Goal: Information Seeking & Learning: Obtain resource

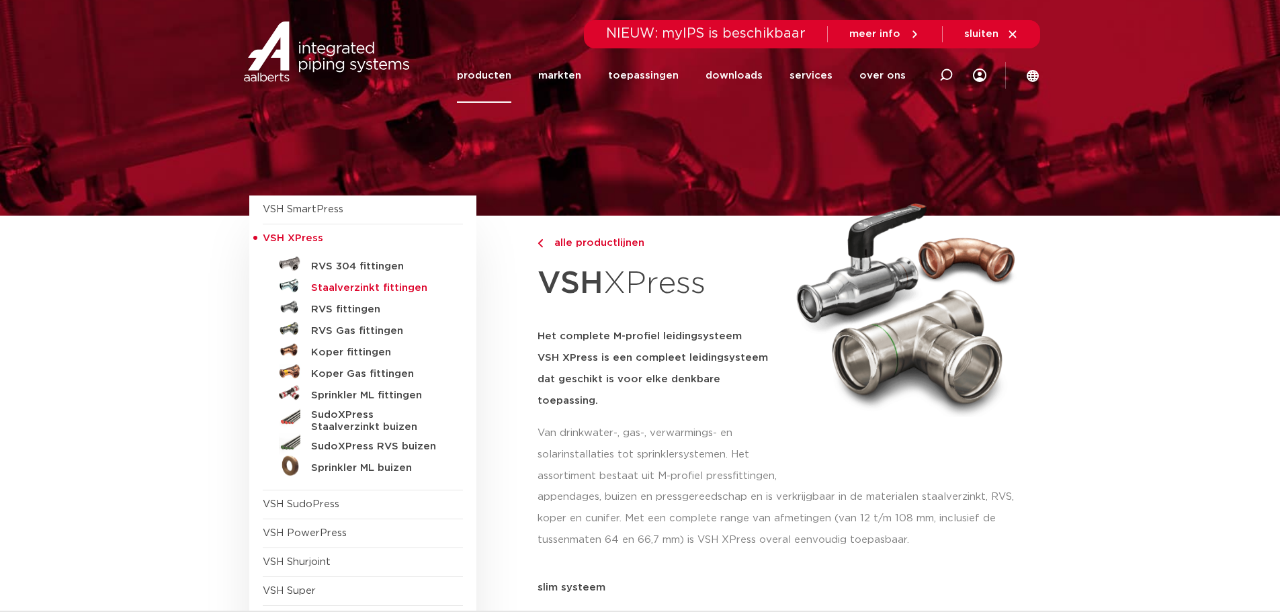
click at [326, 286] on h5 "Staalverzinkt fittingen" at bounding box center [377, 288] width 133 height 12
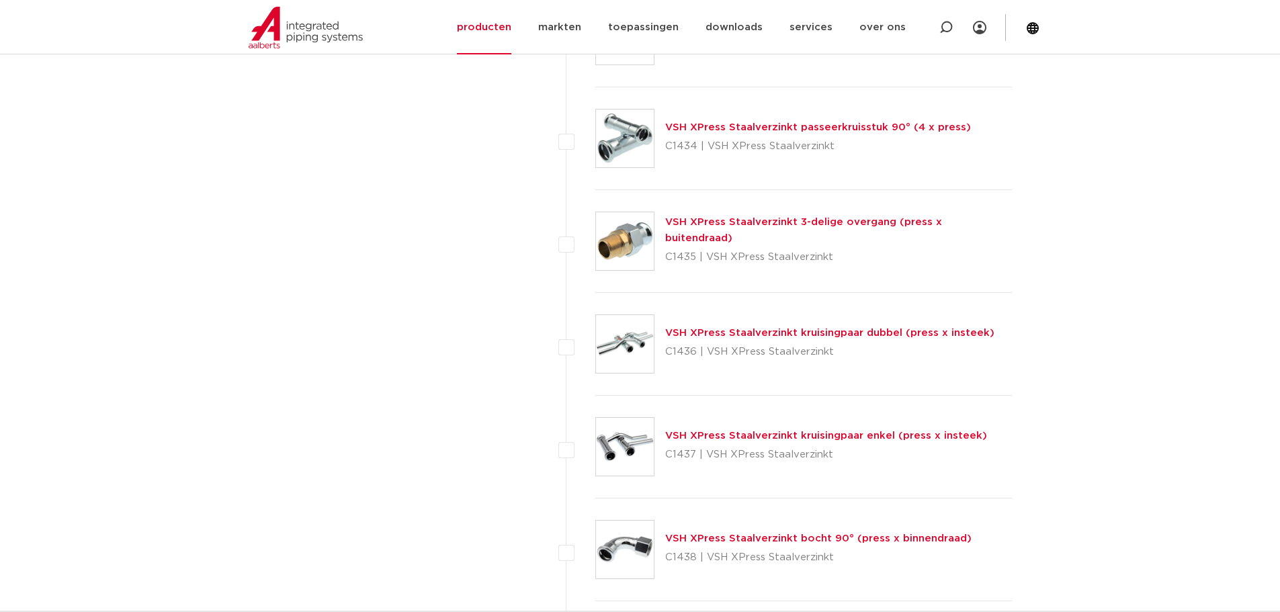
scroll to position [2688, 0]
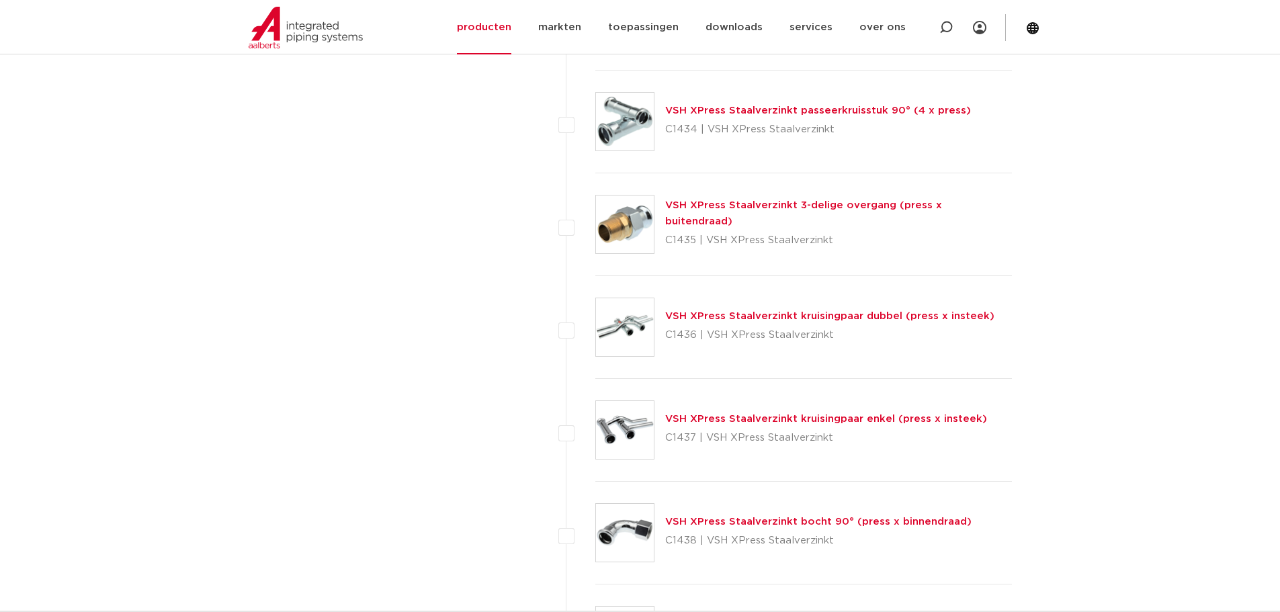
click at [634, 231] on img at bounding box center [625, 225] width 58 height 58
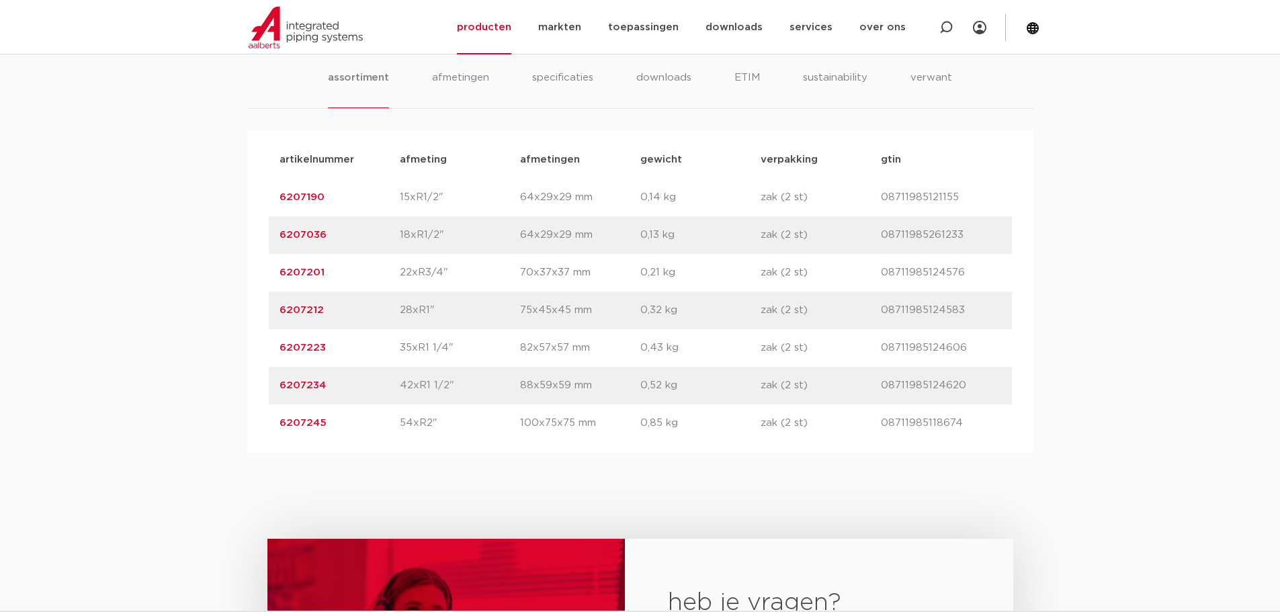
scroll to position [874, 0]
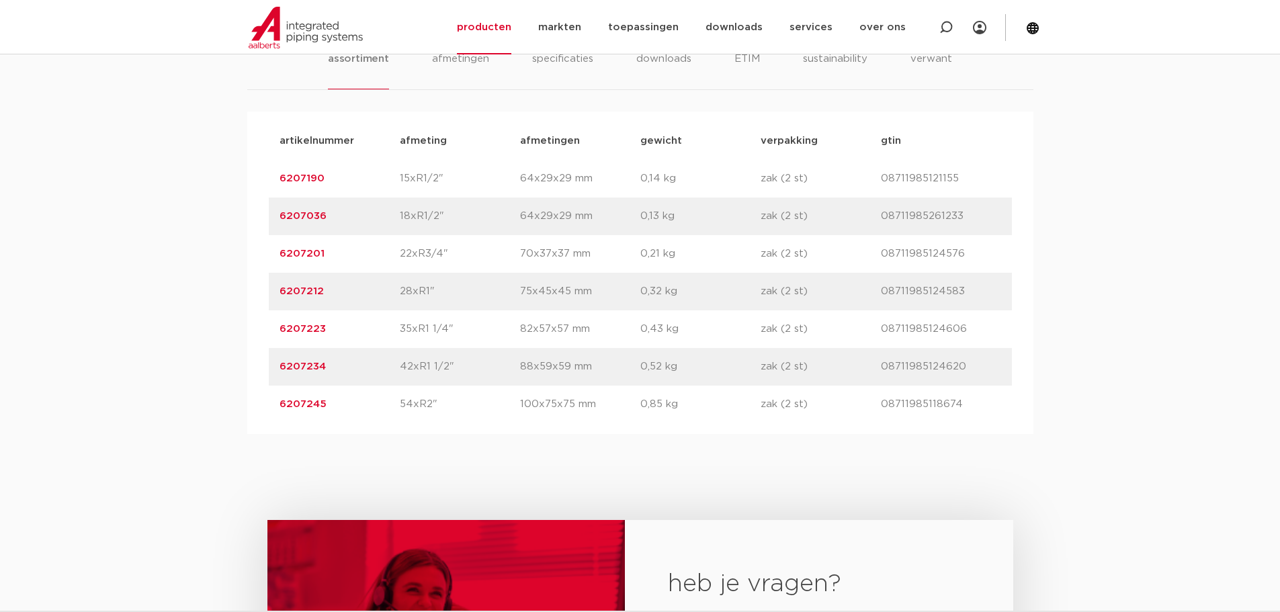
click at [309, 257] on link "6207201" at bounding box center [302, 254] width 45 height 10
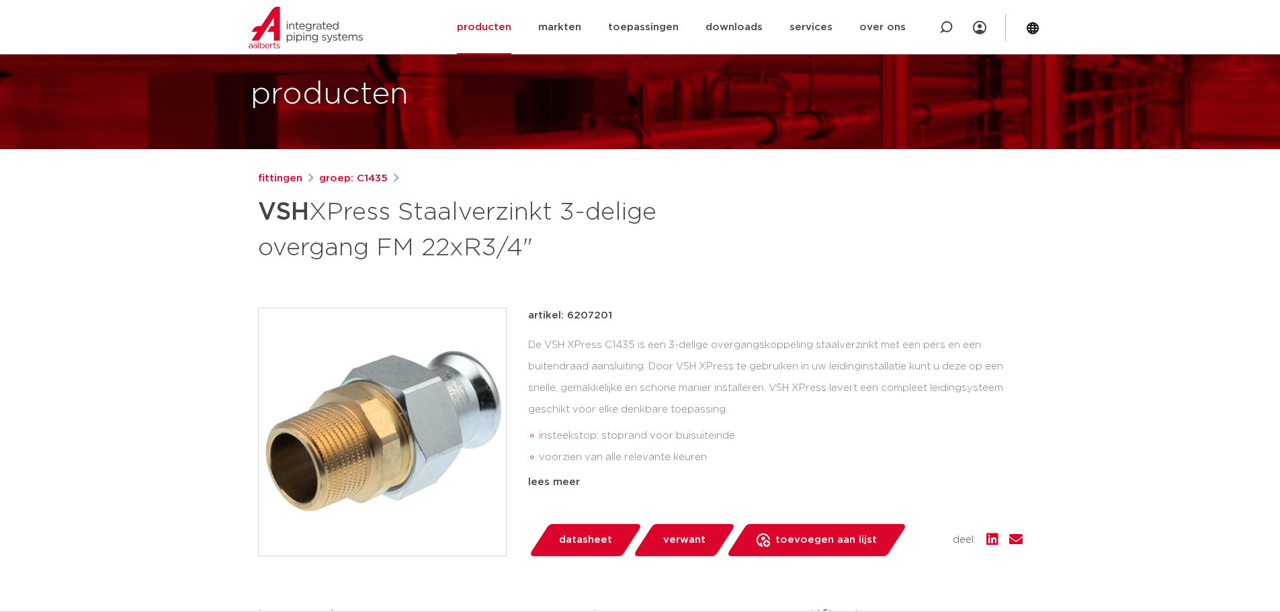
scroll to position [134, 0]
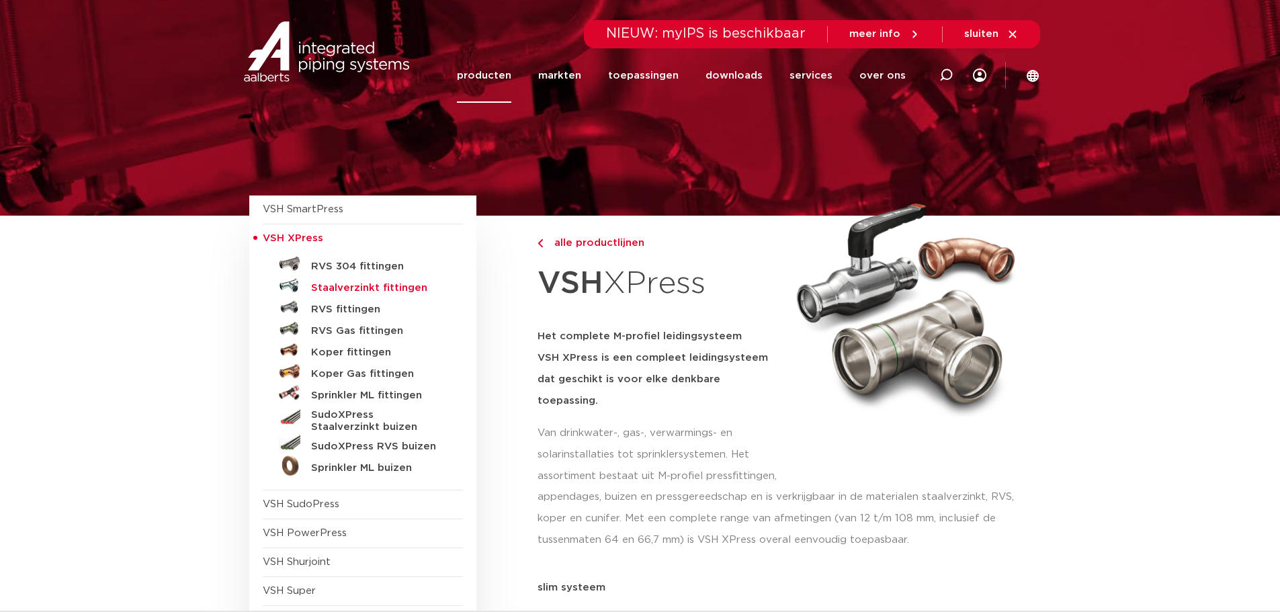
click at [343, 284] on h5 "Staalverzinkt fittingen" at bounding box center [377, 288] width 133 height 12
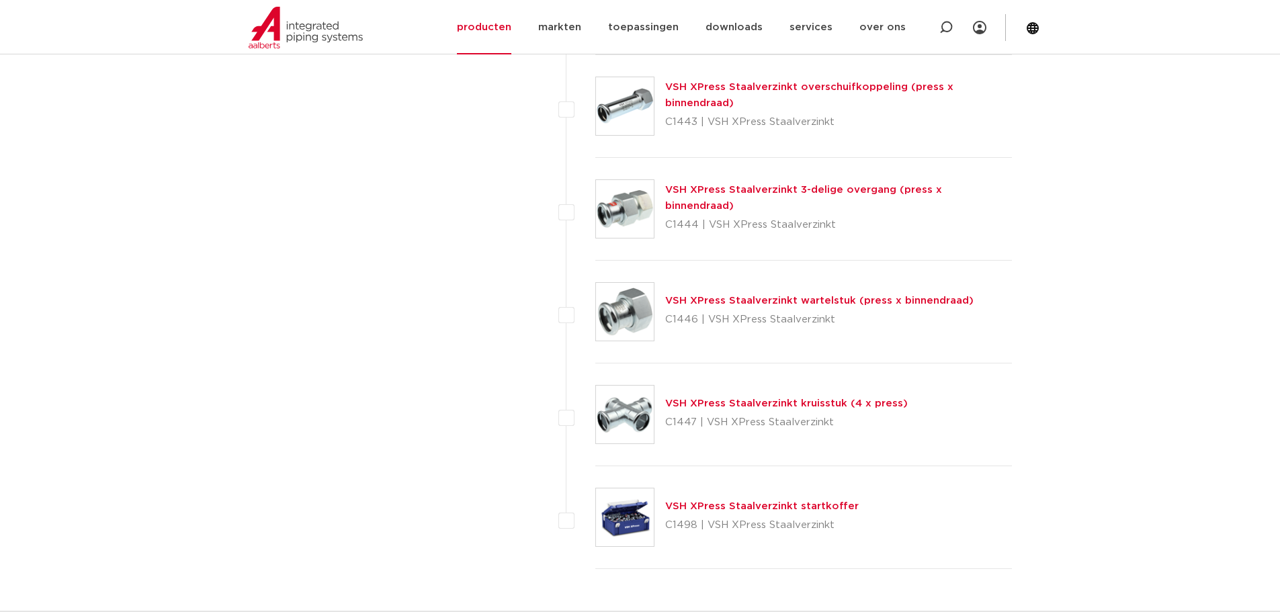
scroll to position [3427, 0]
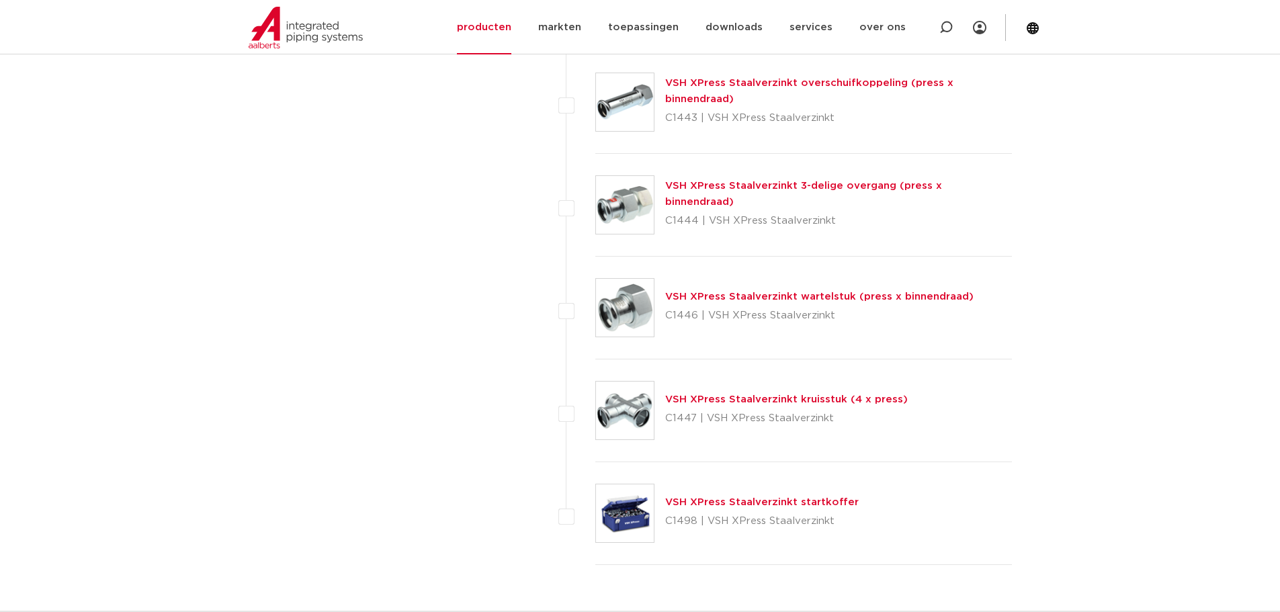
click at [623, 309] on img at bounding box center [625, 308] width 58 height 58
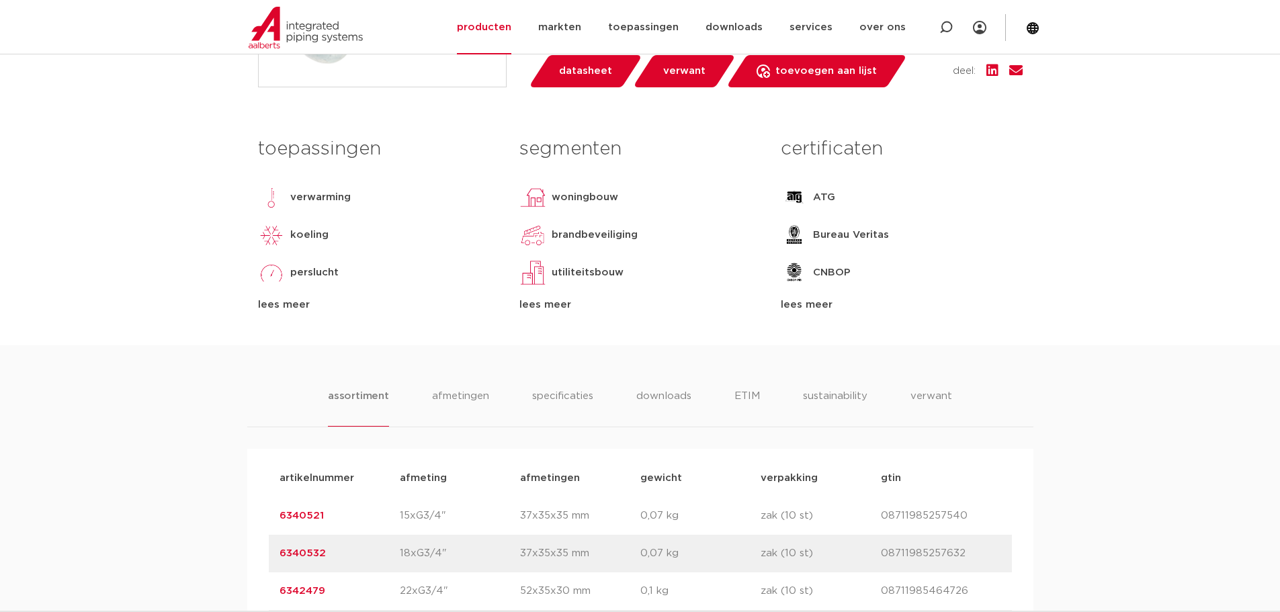
scroll to position [874, 0]
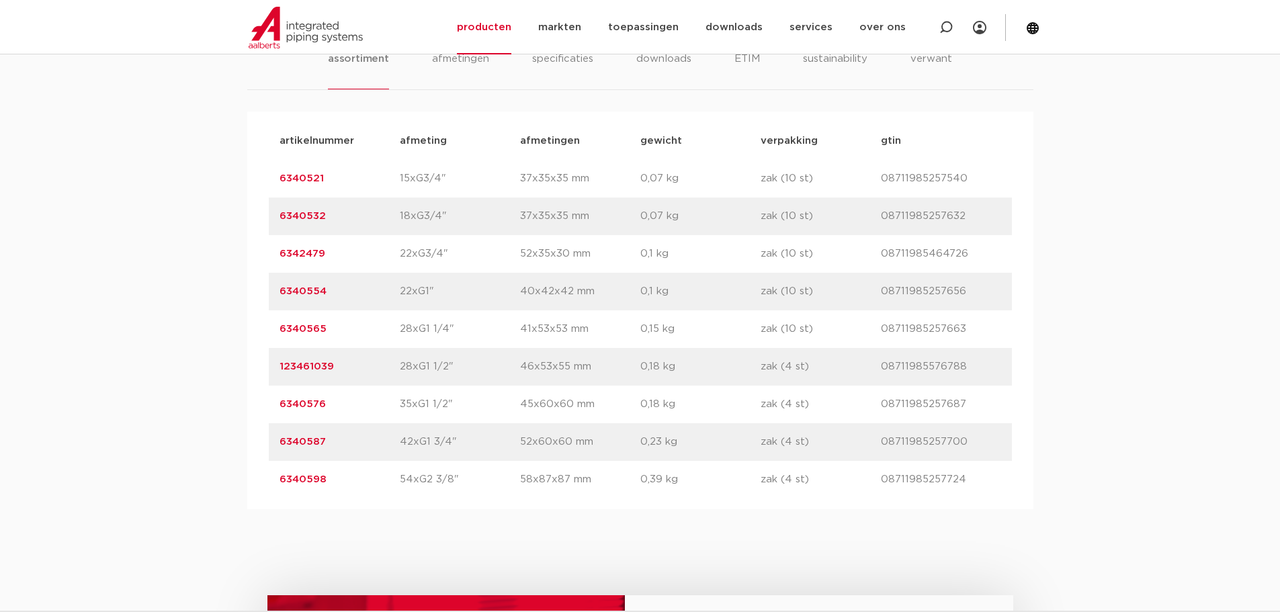
drag, startPoint x: 1226, startPoint y: 437, endPoint x: 1212, endPoint y: 442, distance: 15.1
click at [1226, 437] on div "assortiment [GEOGRAPHIC_DATA] specificaties downloads ETIM sustainability verwa…" at bounding box center [640, 258] width 1280 height 501
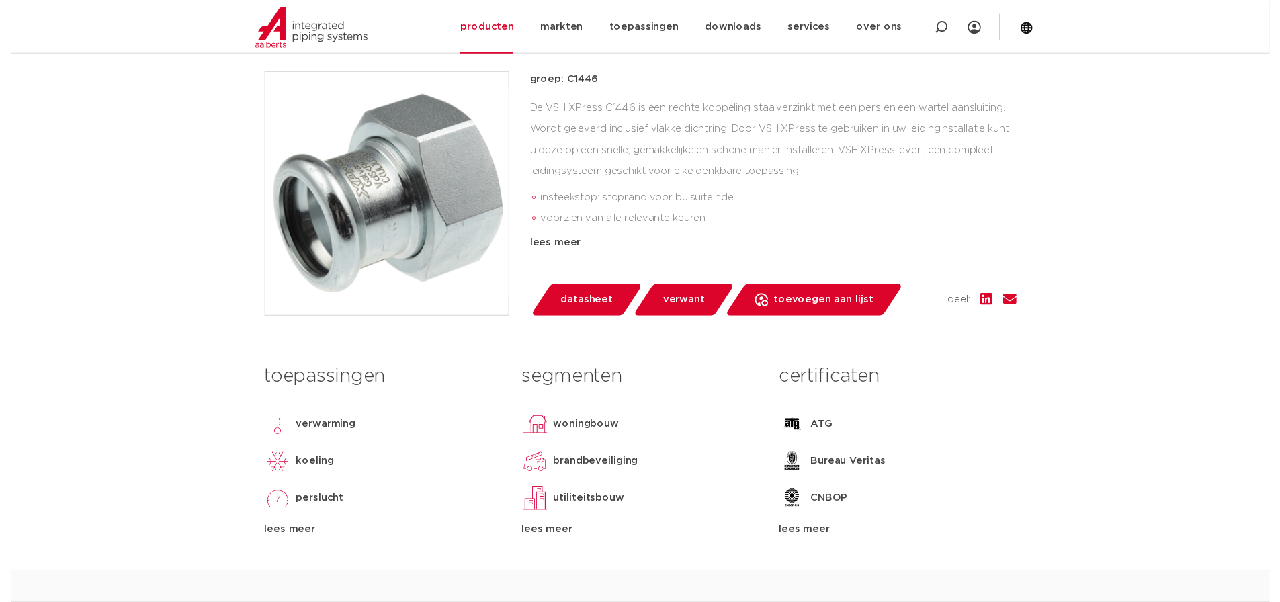
scroll to position [237, 0]
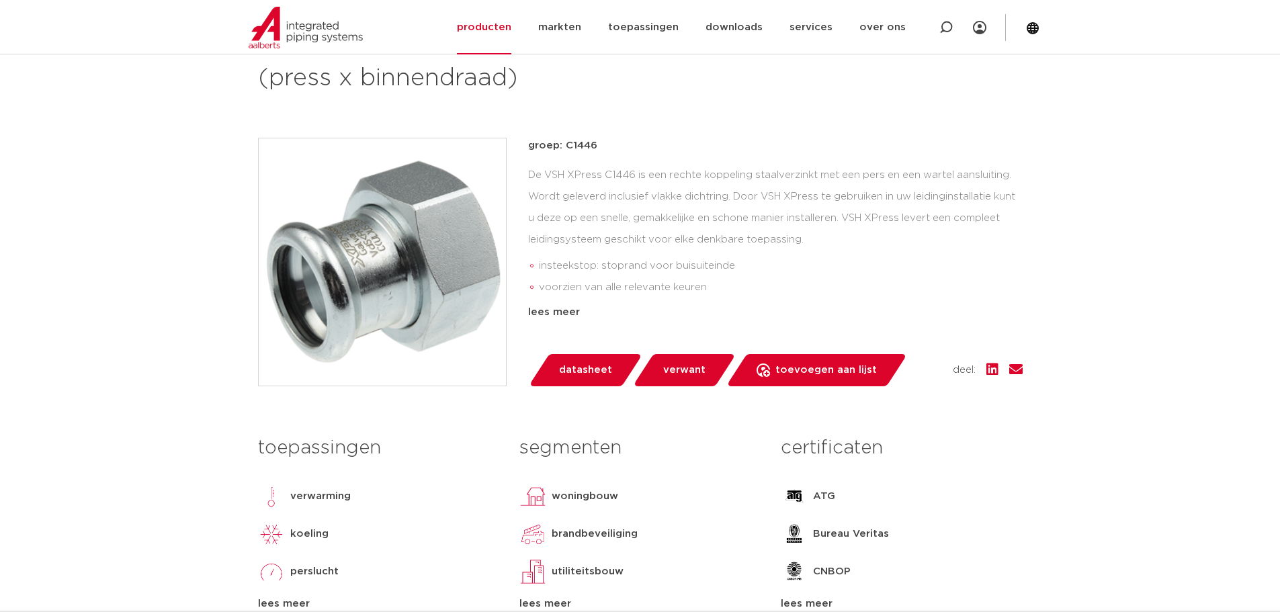
click at [579, 366] on span "datasheet" at bounding box center [585, 371] width 53 height 22
